Goal: Check status: Check status

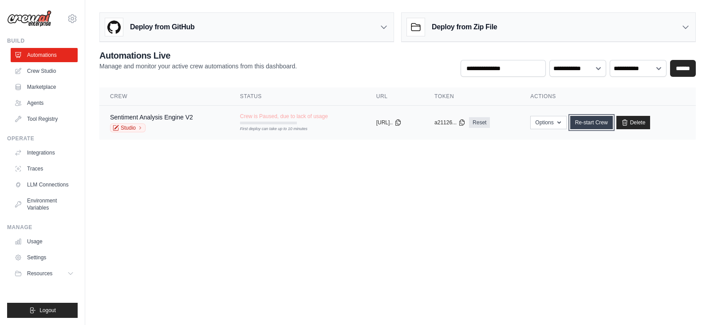
click at [593, 120] on link "Re-start Crew" at bounding box center [591, 122] width 43 height 13
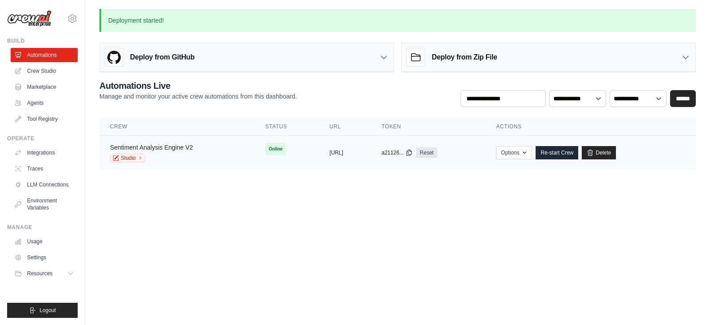
click at [162, 149] on link "Sentiment Analysis Engine V2" at bounding box center [151, 147] width 83 height 7
click at [172, 146] on link "Sentiment Analysis Engine V2" at bounding box center [151, 147] width 83 height 7
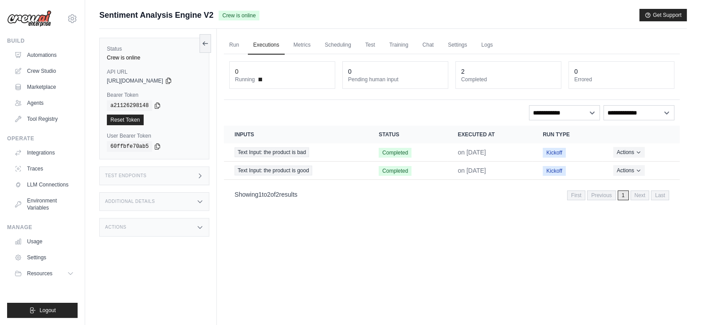
click at [202, 172] on icon at bounding box center [199, 175] width 7 height 7
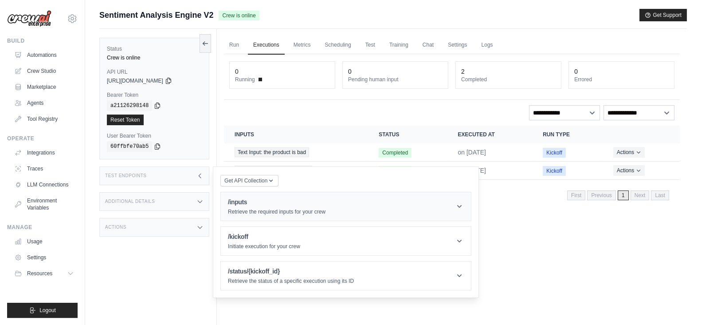
click at [248, 201] on h1 "/inputs" at bounding box center [277, 201] width 98 height 9
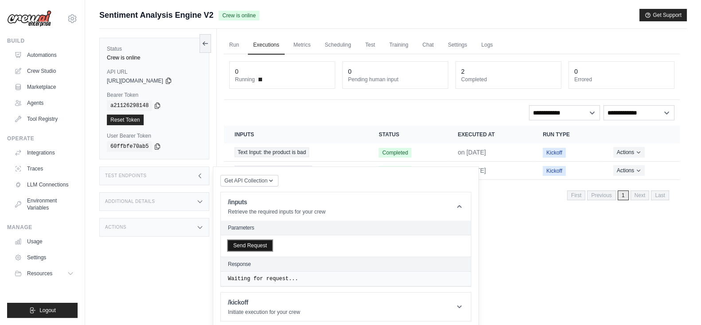
click at [253, 243] on button "Send Request" at bounding box center [250, 245] width 44 height 11
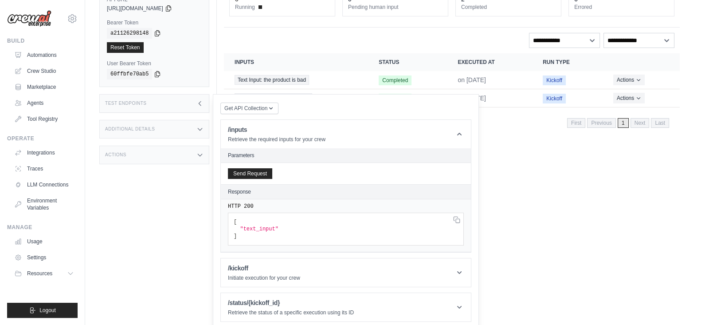
scroll to position [75, 0]
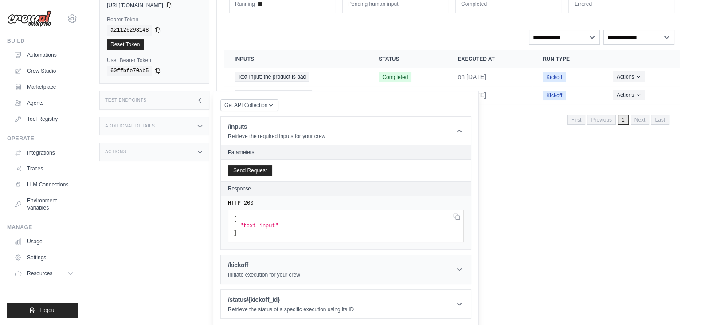
click at [255, 262] on h1 "/kickoff" at bounding box center [264, 264] width 72 height 9
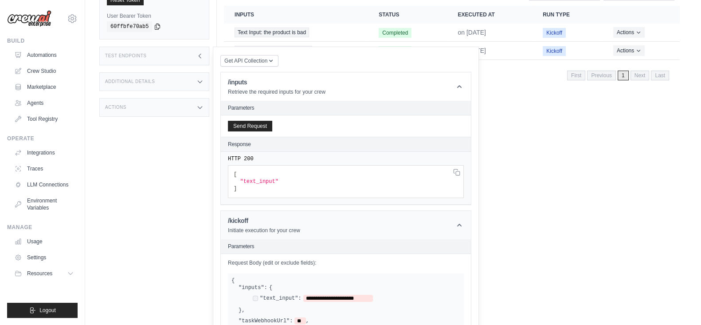
scroll to position [186, 0]
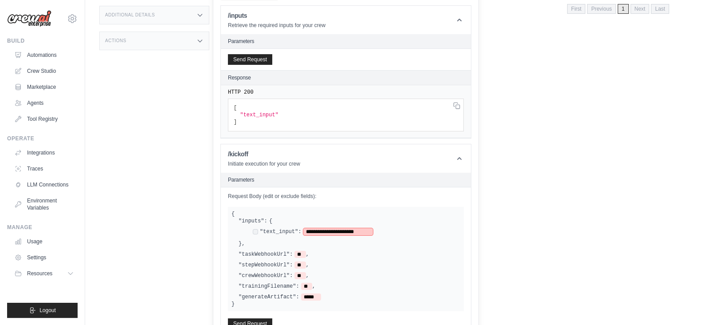
click at [363, 229] on span "**********" at bounding box center [338, 231] width 70 height 7
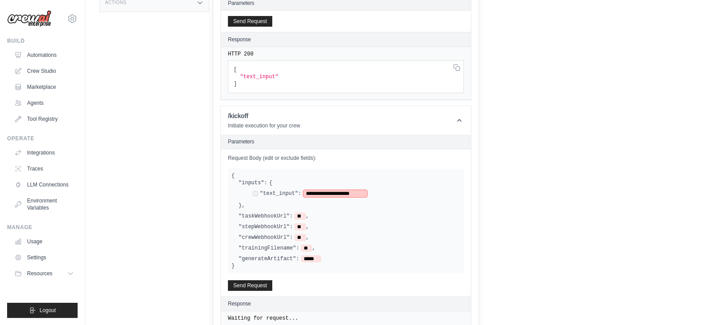
scroll to position [266, 0]
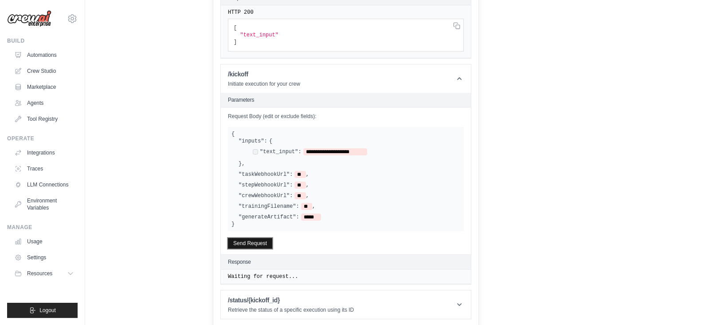
click at [255, 239] on button "Send Request" at bounding box center [250, 243] width 44 height 11
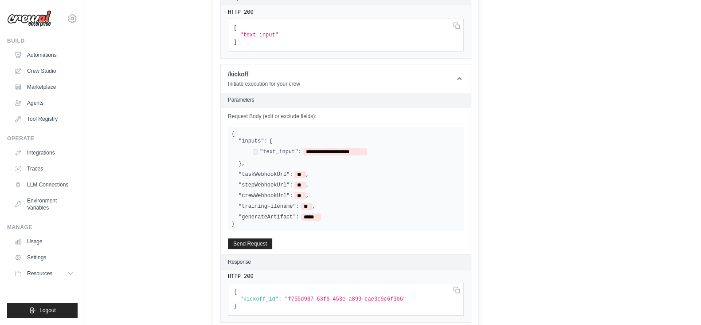
scroll to position [304, 0]
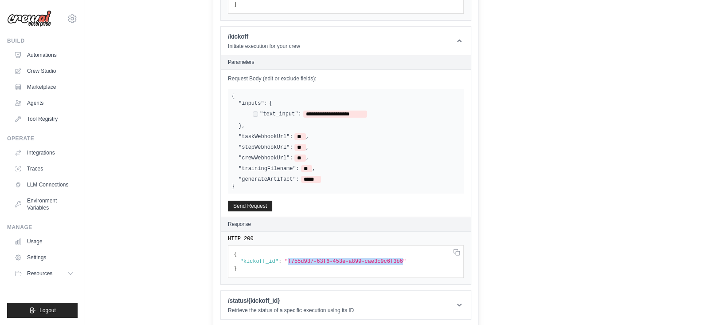
drag, startPoint x: 283, startPoint y: 259, endPoint x: 389, endPoint y: 259, distance: 106.0
click at [389, 259] on span ""f755d937-63f6-453e-a899-cae3c9c6f3b6"" at bounding box center [346, 261] width 122 height 6
copy span "f755d937-63f6-453e-a899-cae3c9c6f3b6"
click at [264, 301] on h1 "/status/{kickoff_id}" at bounding box center [291, 300] width 126 height 9
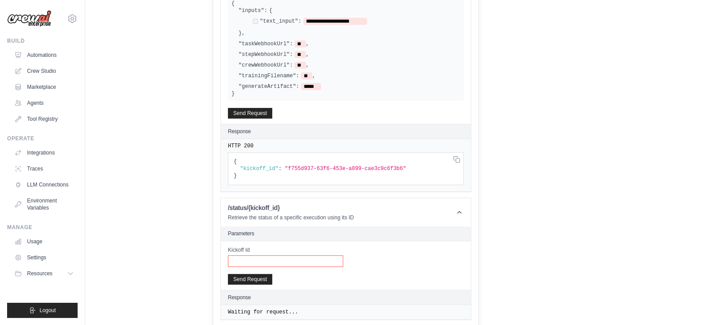
click at [239, 258] on input "Kickoff Id" at bounding box center [285, 261] width 115 height 12
paste input "**********"
type input "**********"
click at [249, 274] on button "Send Request" at bounding box center [250, 278] width 44 height 11
